Goal: Information Seeking & Learning: Learn about a topic

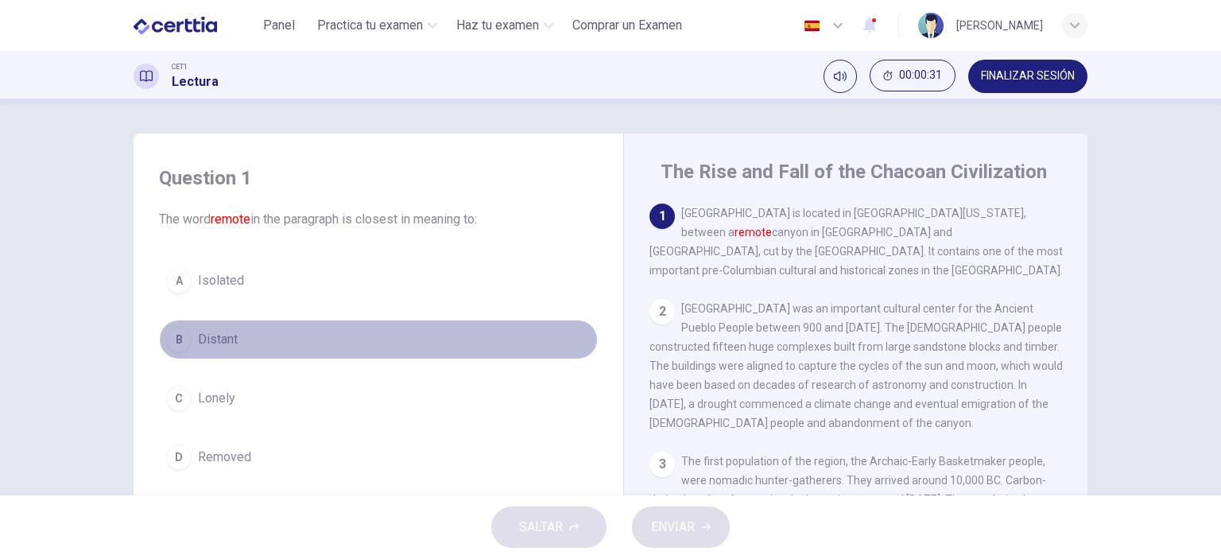
click at [215, 341] on span "Distant" at bounding box center [218, 339] width 40 height 19
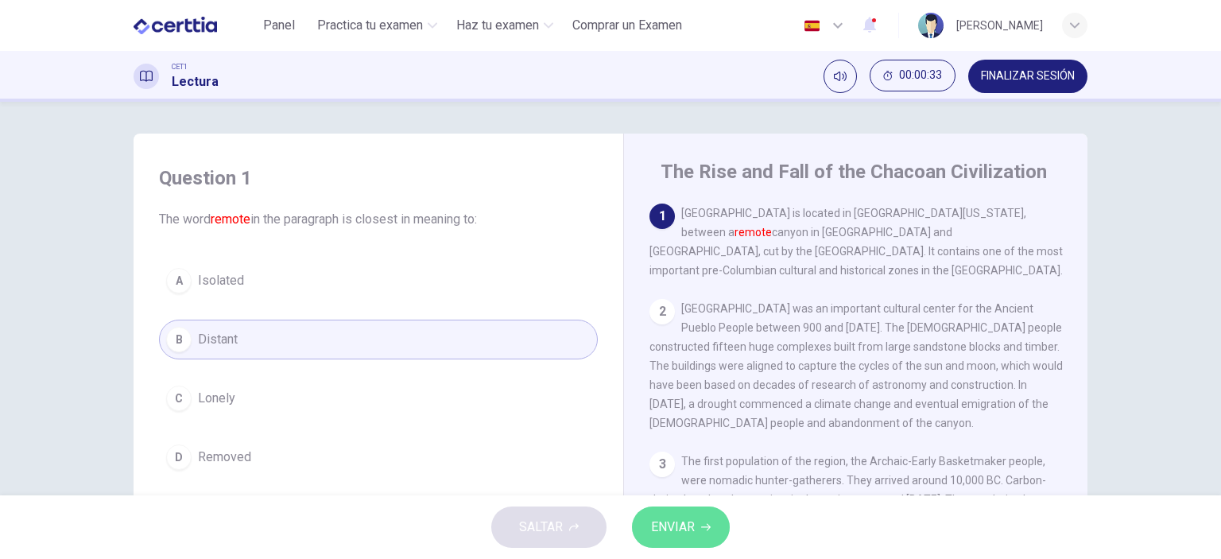
click at [693, 534] on span "ENVIAR" at bounding box center [673, 527] width 44 height 22
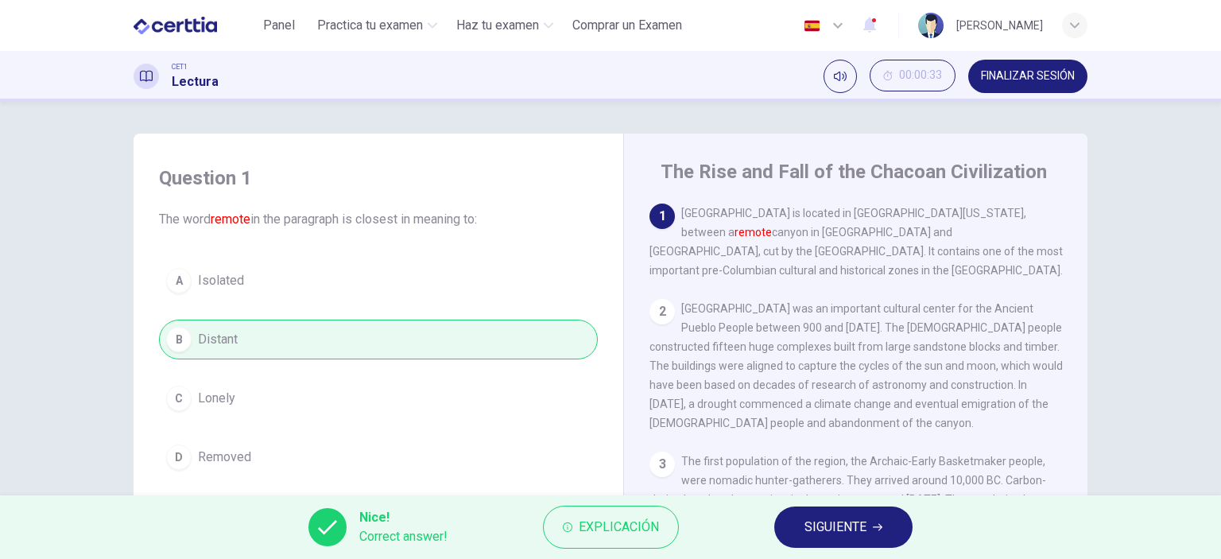
click at [833, 521] on span "SIGUIENTE" at bounding box center [835, 527] width 62 height 22
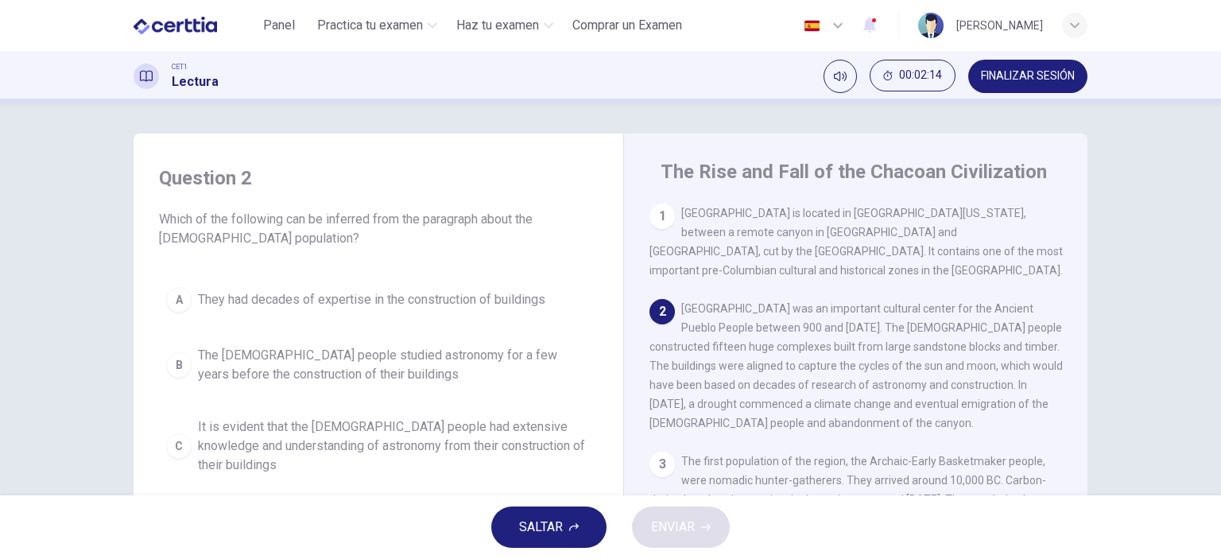
click at [178, 433] on div "C" at bounding box center [178, 445] width 25 height 25
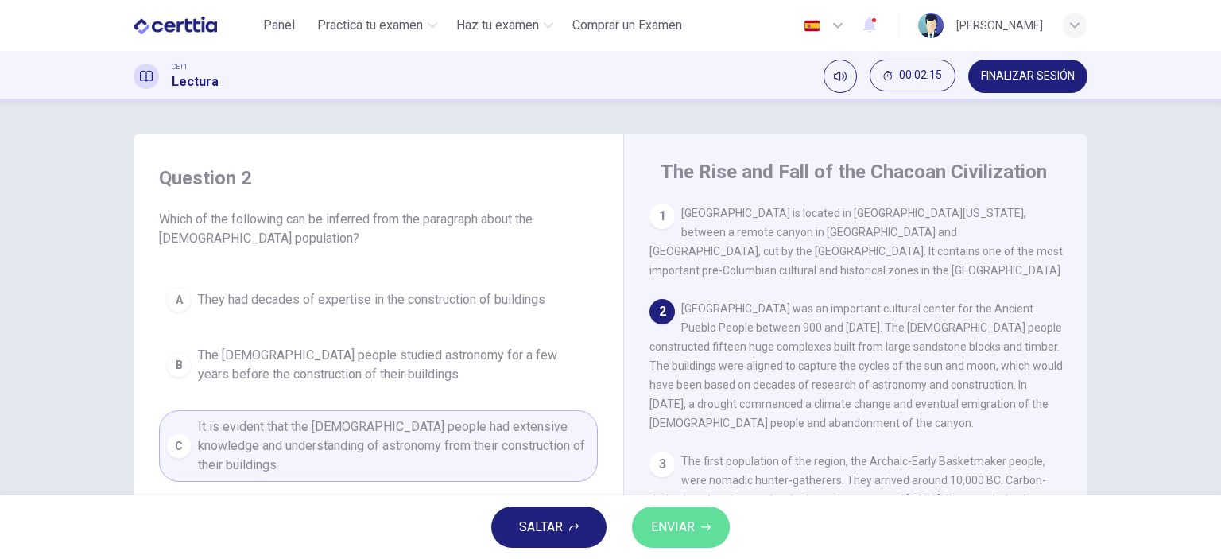
click at [679, 527] on span "ENVIAR" at bounding box center [673, 527] width 44 height 22
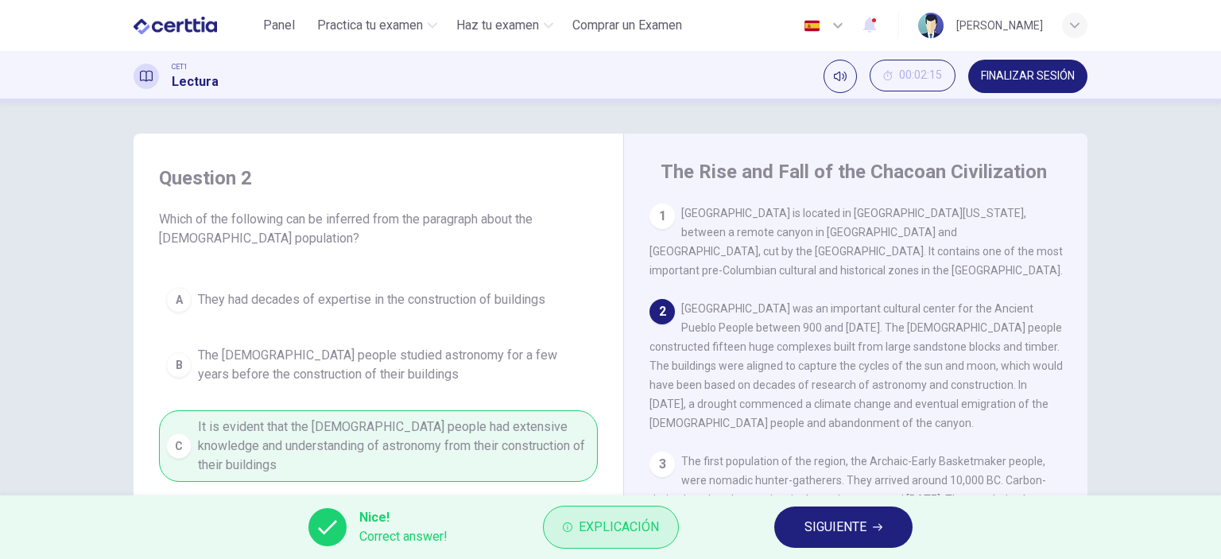
click at [602, 524] on span "Explicación" at bounding box center [619, 527] width 80 height 22
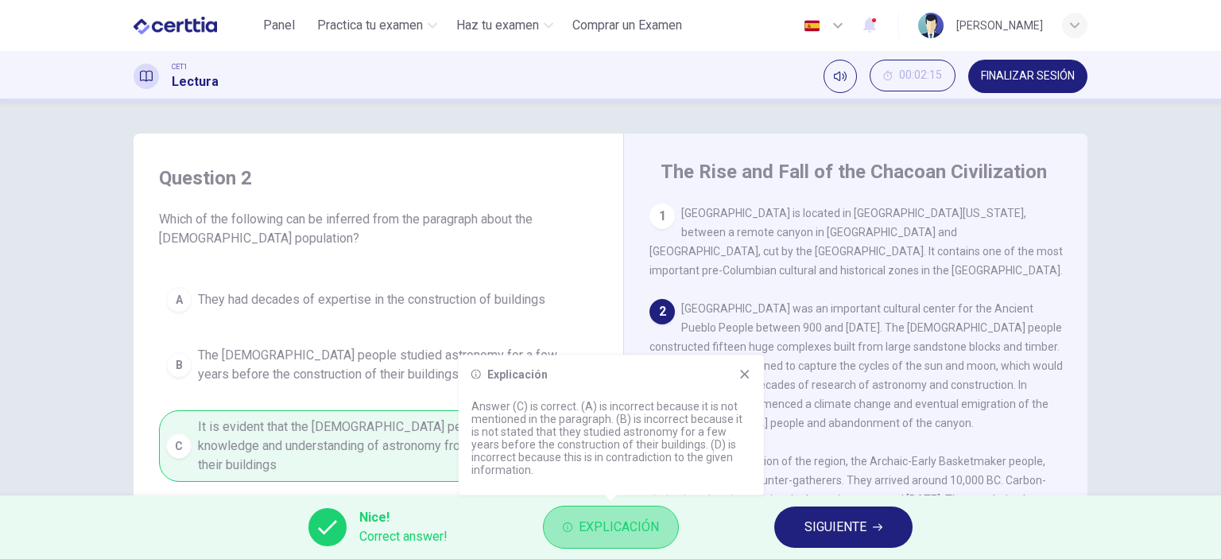
click at [587, 527] on span "Explicación" at bounding box center [619, 527] width 80 height 22
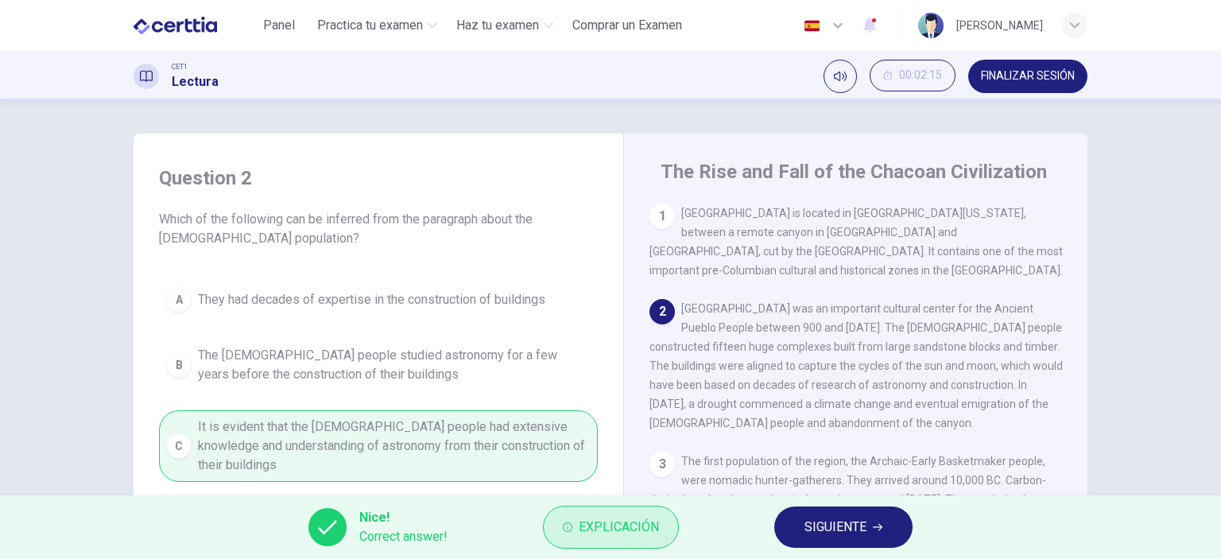
click at [587, 527] on span "Explicación" at bounding box center [619, 527] width 80 height 22
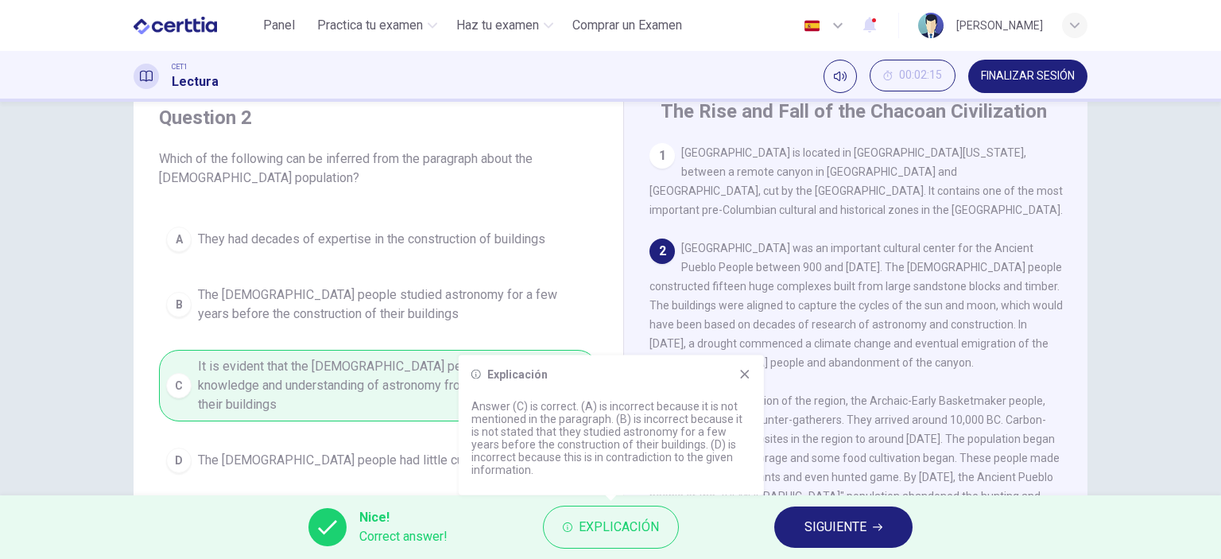
scroll to position [64, 0]
click at [829, 520] on span "SIGUIENTE" at bounding box center [835, 527] width 62 height 22
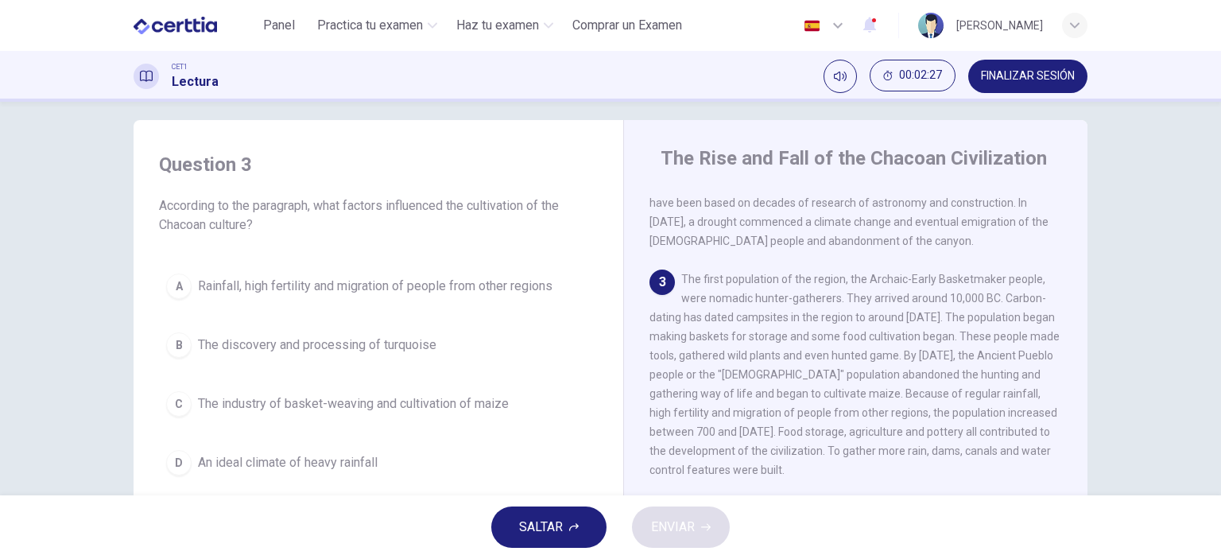
scroll to position [180, 0]
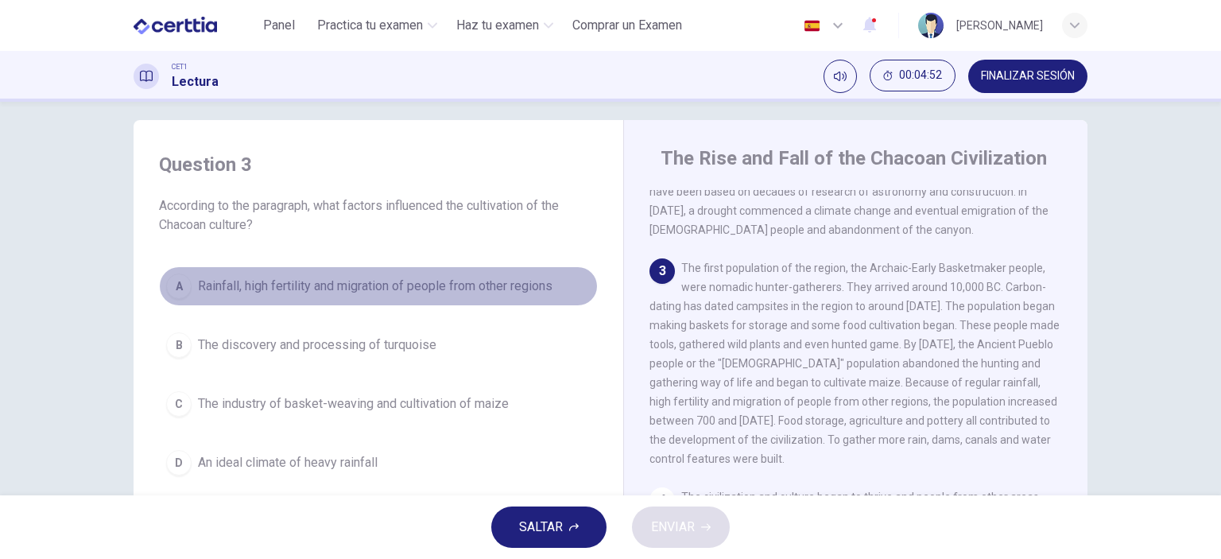
click at [358, 294] on span "Rainfall, high fertility and migration of people from other regions" at bounding box center [375, 286] width 354 height 19
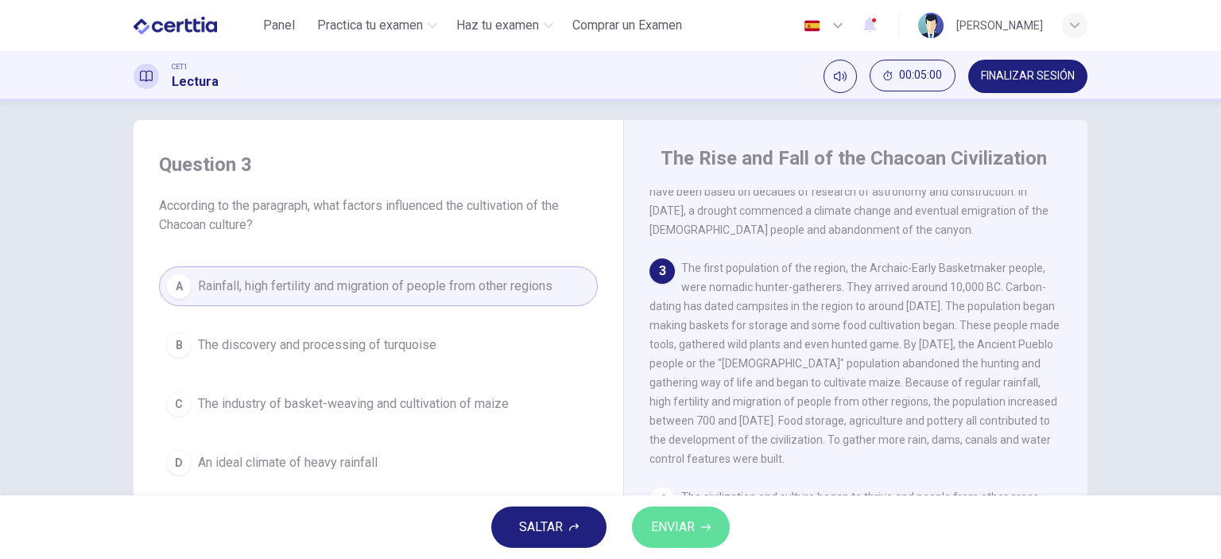
click at [666, 538] on button "ENVIAR" at bounding box center [681, 526] width 98 height 41
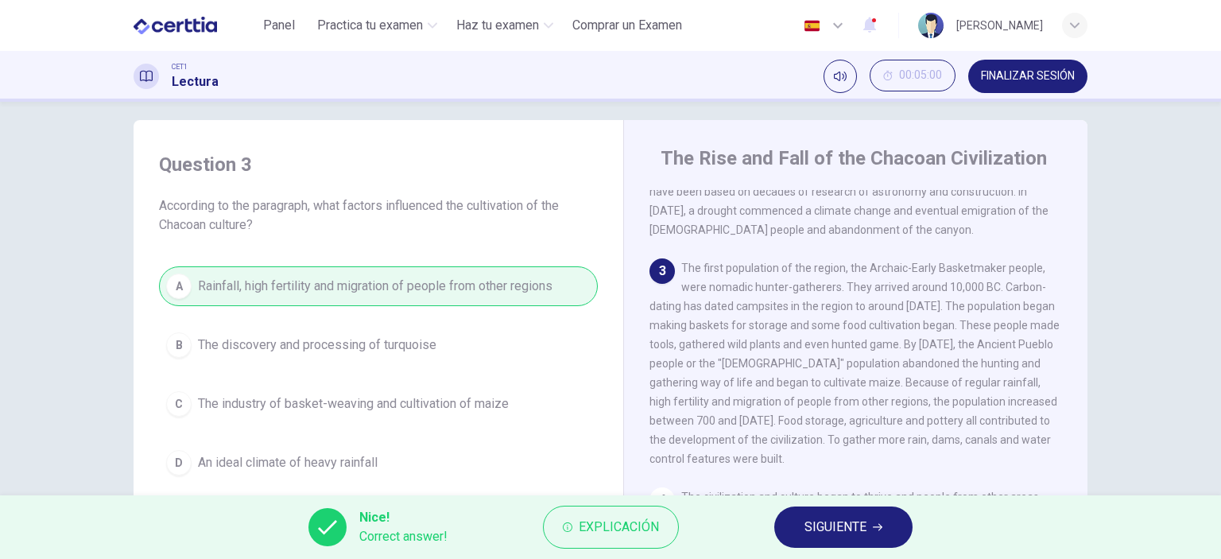
click at [863, 531] on span "SIGUIENTE" at bounding box center [835, 527] width 62 height 22
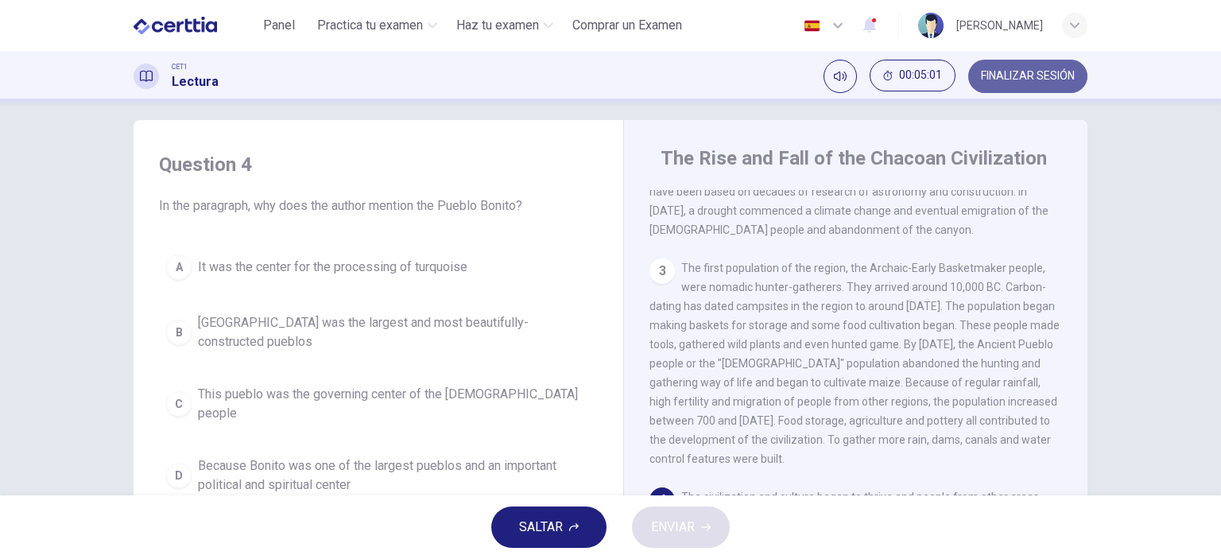
click at [1020, 72] on span "FINALIZAR SESIÓN" at bounding box center [1028, 76] width 94 height 13
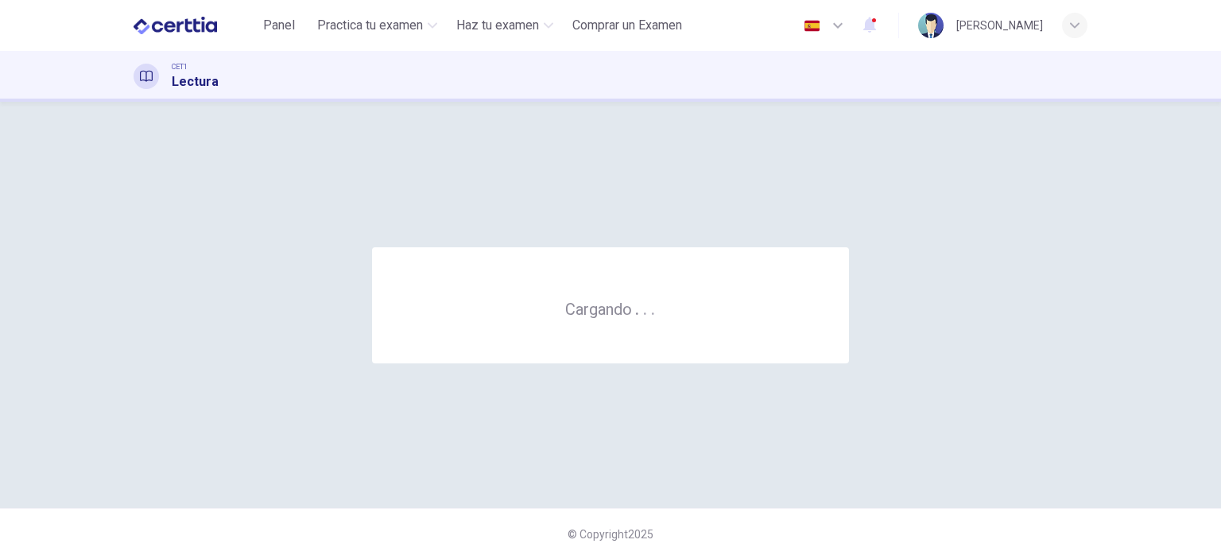
scroll to position [0, 0]
